Goal: Information Seeking & Learning: Learn about a topic

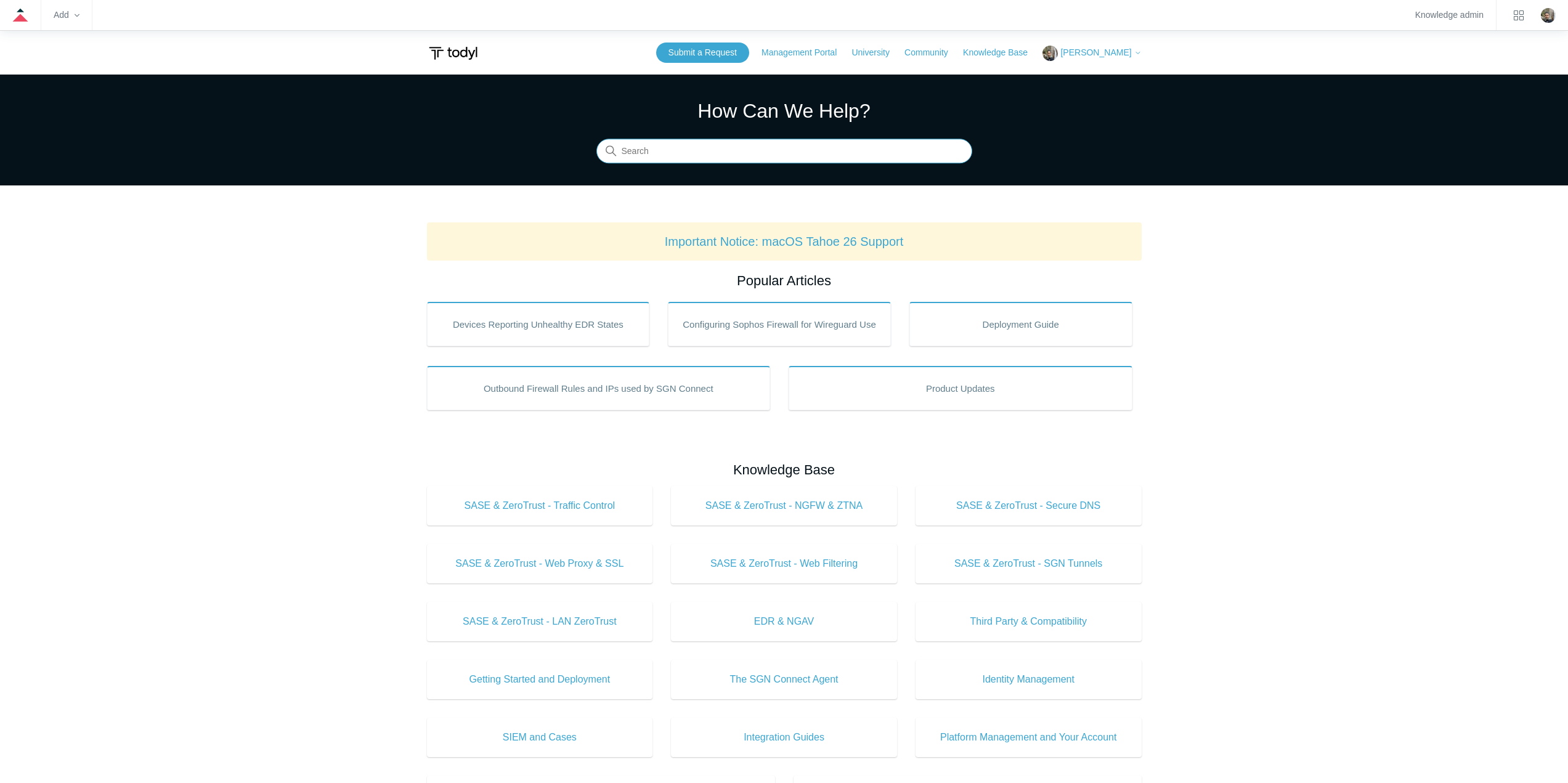
click at [706, 152] on input "Search" at bounding box center [784, 151] width 376 height 25
type input "siem v4"
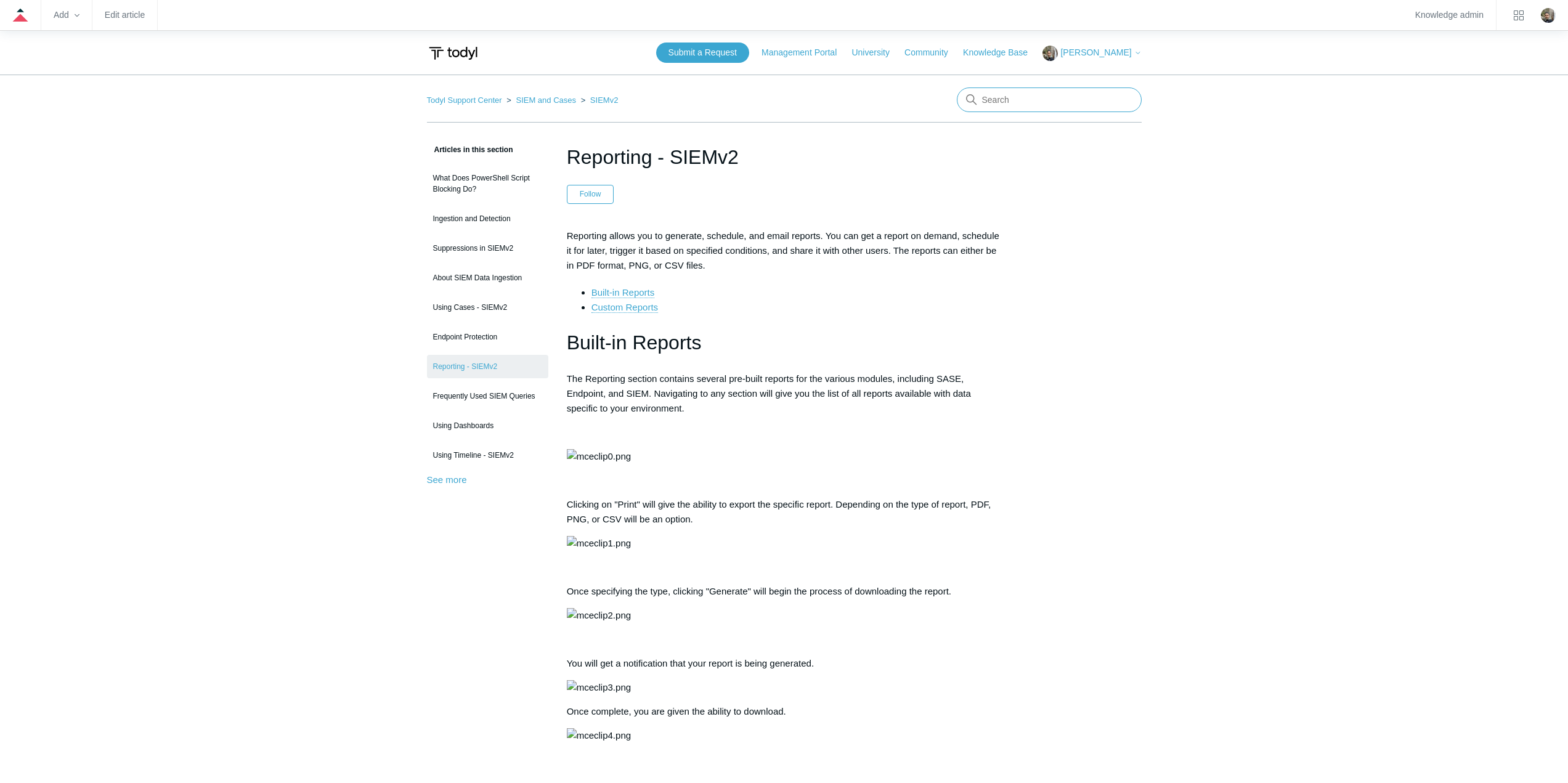
click at [1060, 102] on input "Search" at bounding box center [1049, 100] width 184 height 25
type input "wildcards"
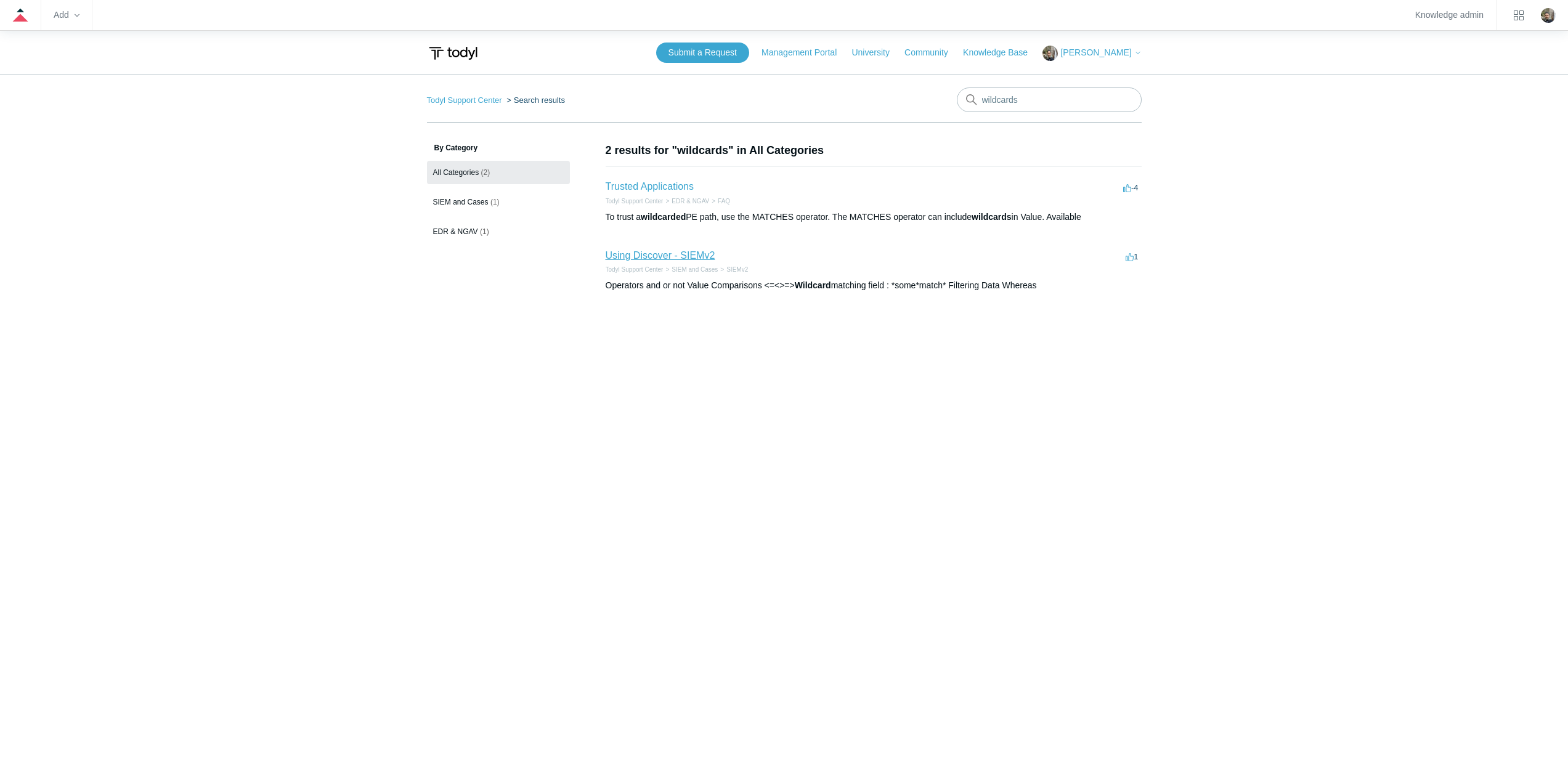
click at [697, 258] on link "Using Discover - SIEMv2" at bounding box center [660, 256] width 110 height 11
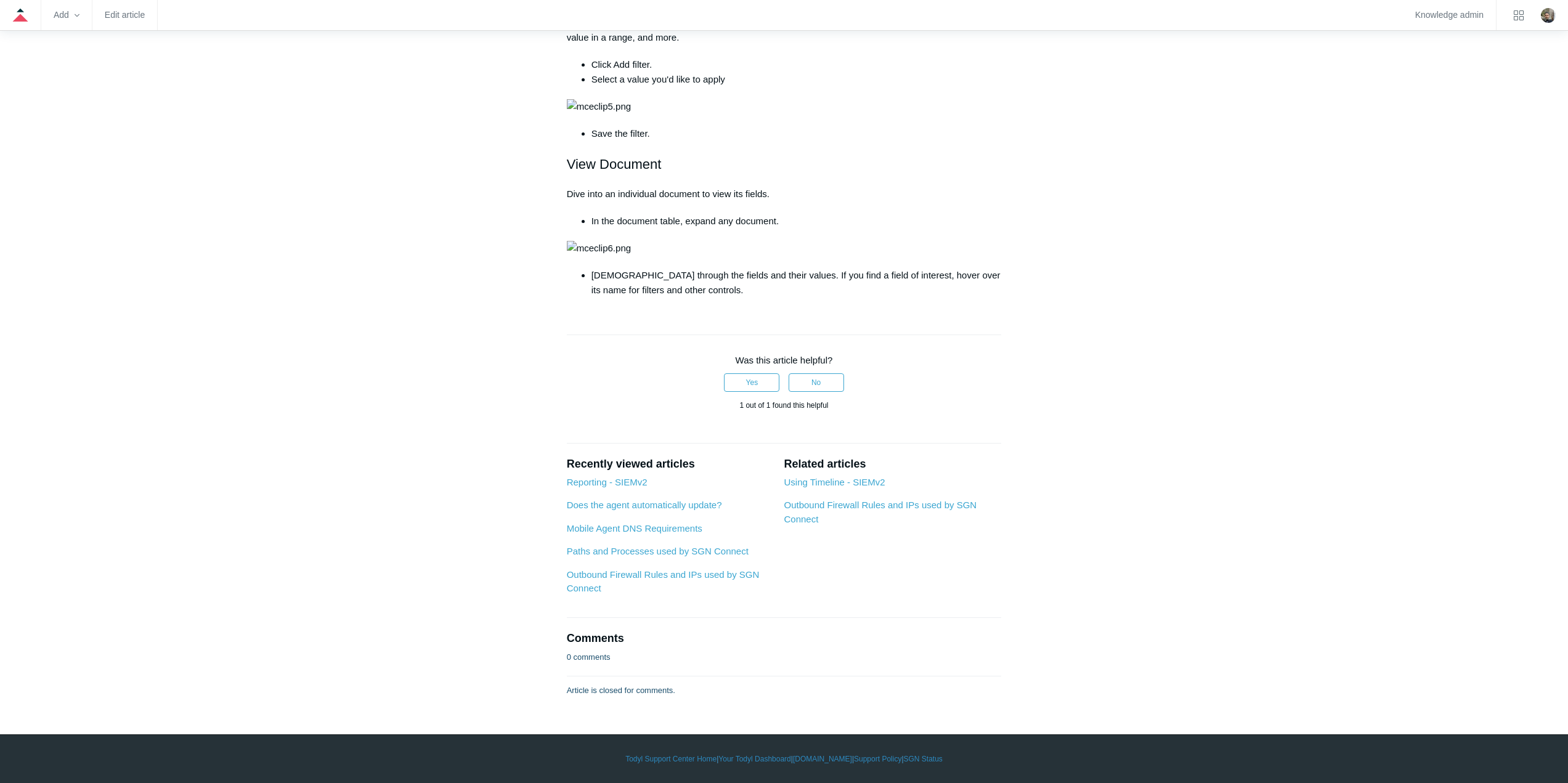
scroll to position [1792, 0]
